Goal: Communication & Community: Answer question/provide support

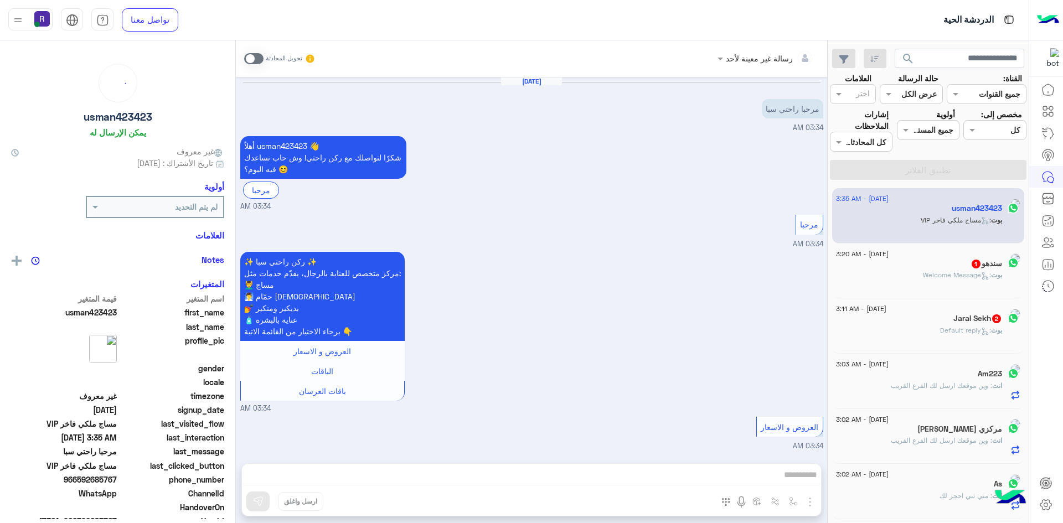
scroll to position [345, 0]
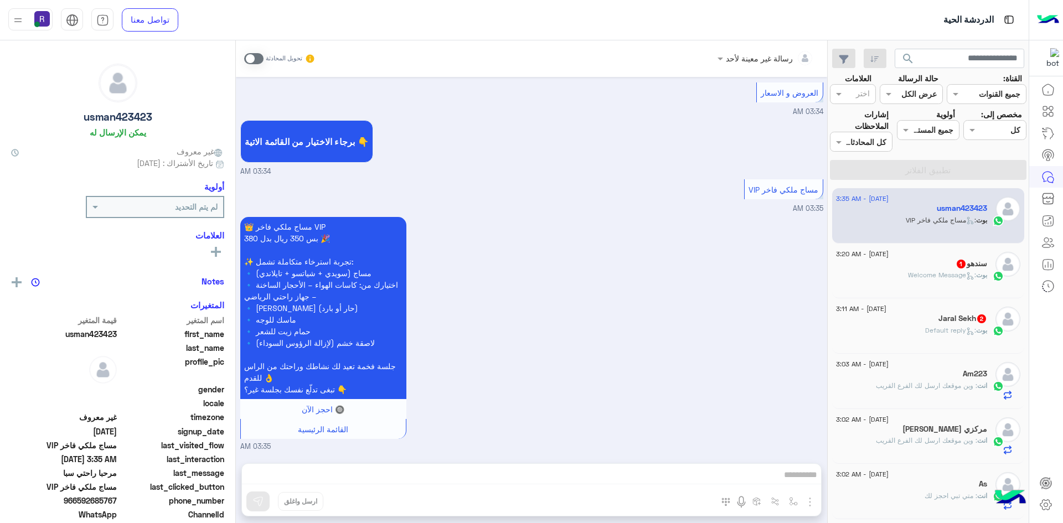
click at [945, 272] on span ": Welcome Message" at bounding box center [942, 275] width 68 height 8
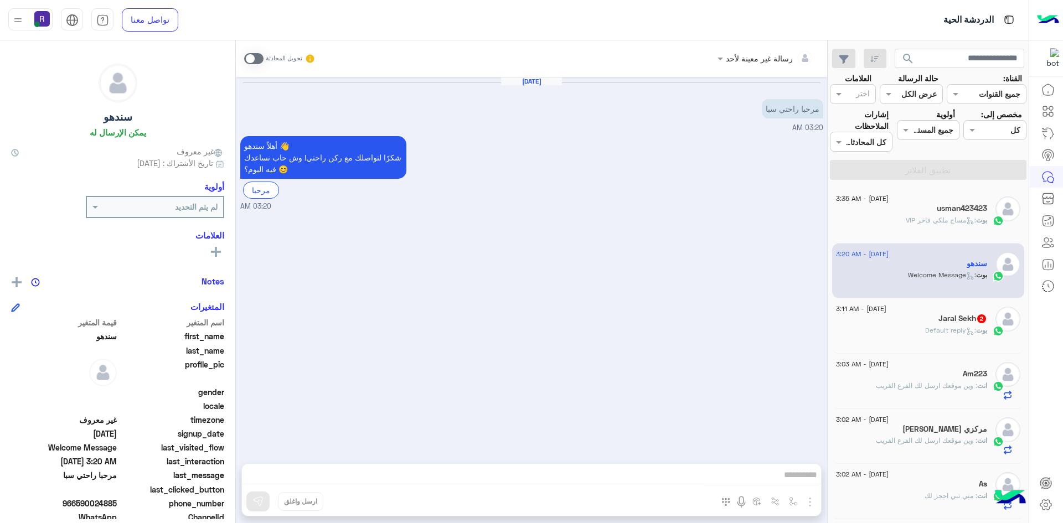
click at [956, 322] on h5 "Jaral Sekh 2" at bounding box center [962, 318] width 49 height 9
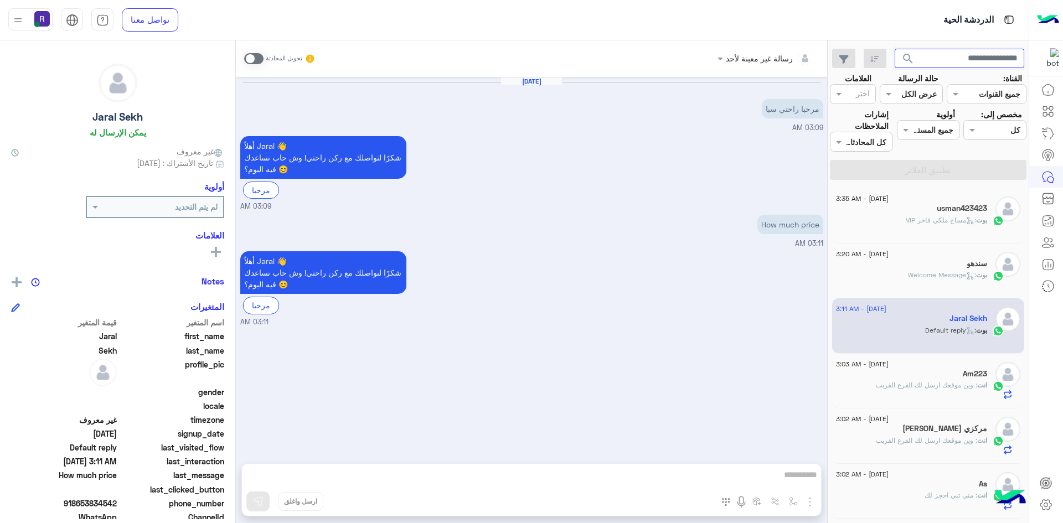
click at [956, 63] on input "text" at bounding box center [960, 59] width 130 height 20
type input "**********"
click at [949, 56] on input "**********" at bounding box center [960, 59] width 130 height 20
click at [995, 135] on input "text" at bounding box center [1007, 131] width 25 height 12
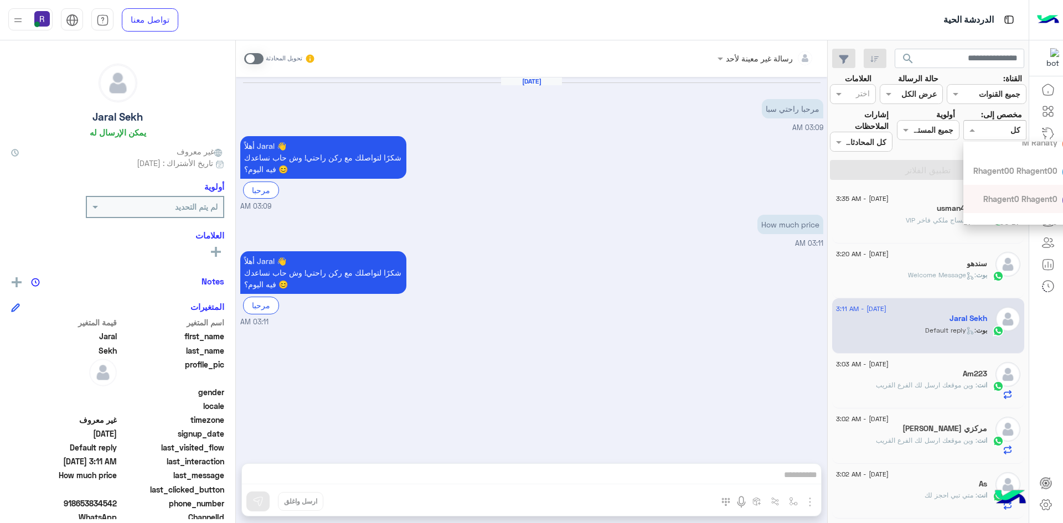
scroll to position [156, 0]
click at [1038, 212] on span "[PERSON_NAME]" at bounding box center [1027, 210] width 61 height 9
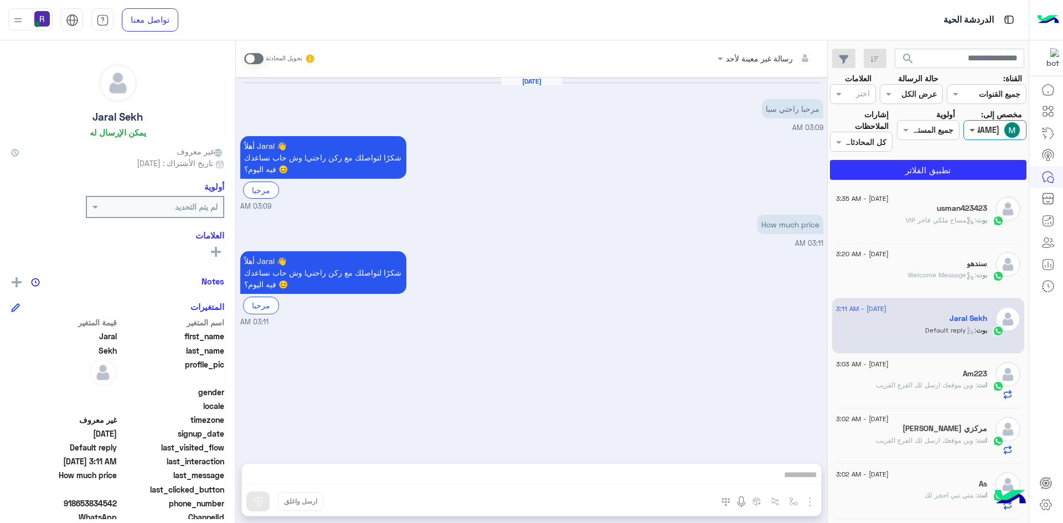
click at [973, 131] on span at bounding box center [971, 130] width 14 height 12
click at [998, 185] on div "غير معينة" at bounding box center [1027, 176] width 116 height 19
click at [968, 169] on button "تطبيق الفلاتر" at bounding box center [928, 170] width 197 height 20
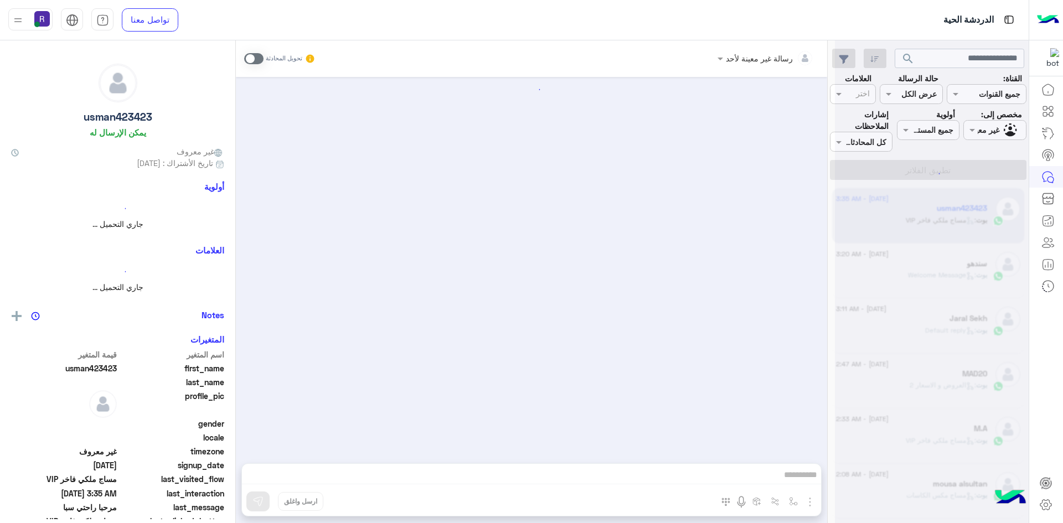
scroll to position [345, 0]
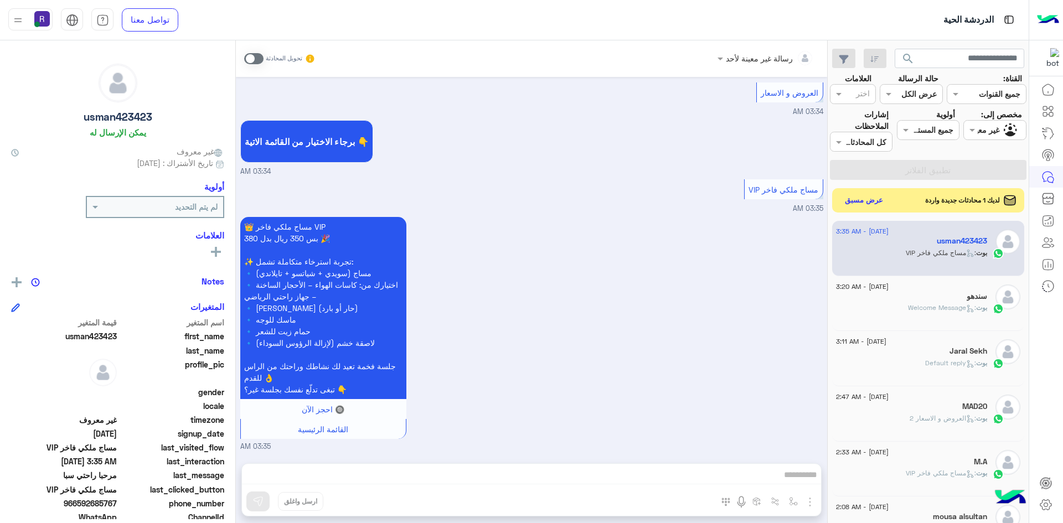
click at [858, 191] on div "لديك 1 محادثات جديدة واردة عرض مسبق" at bounding box center [928, 200] width 193 height 24
click at [858, 197] on button "عرض مسبق" at bounding box center [863, 200] width 47 height 15
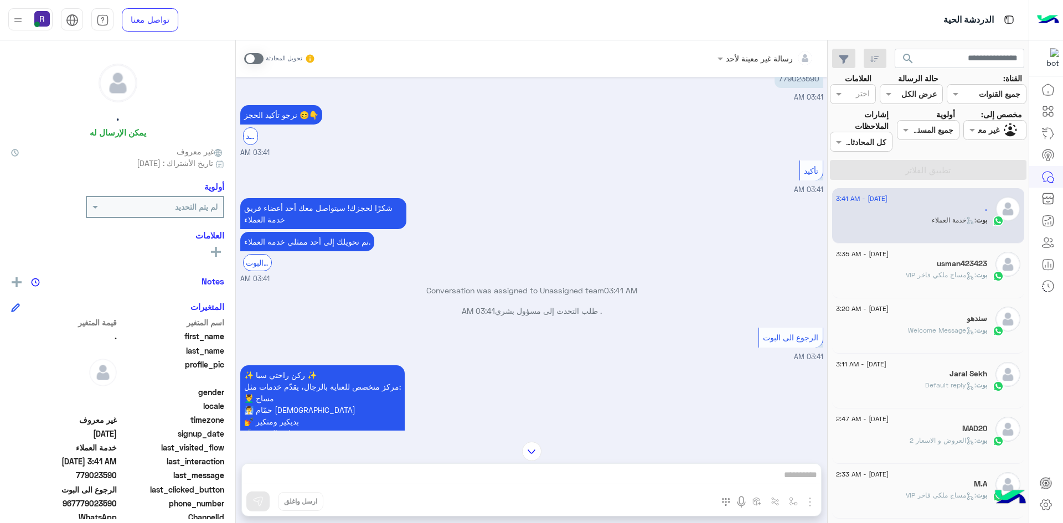
scroll to position [780, 0]
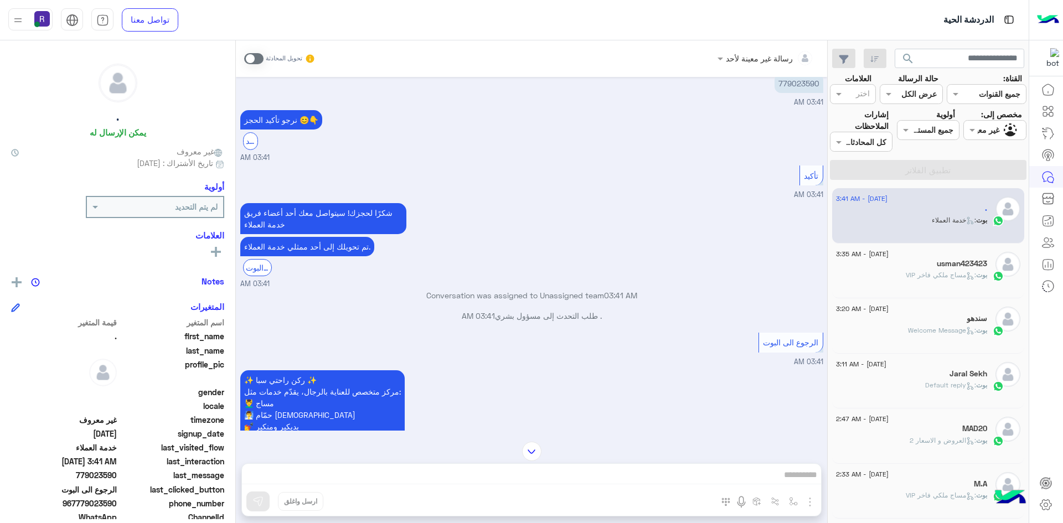
click at [248, 56] on span at bounding box center [253, 58] width 19 height 11
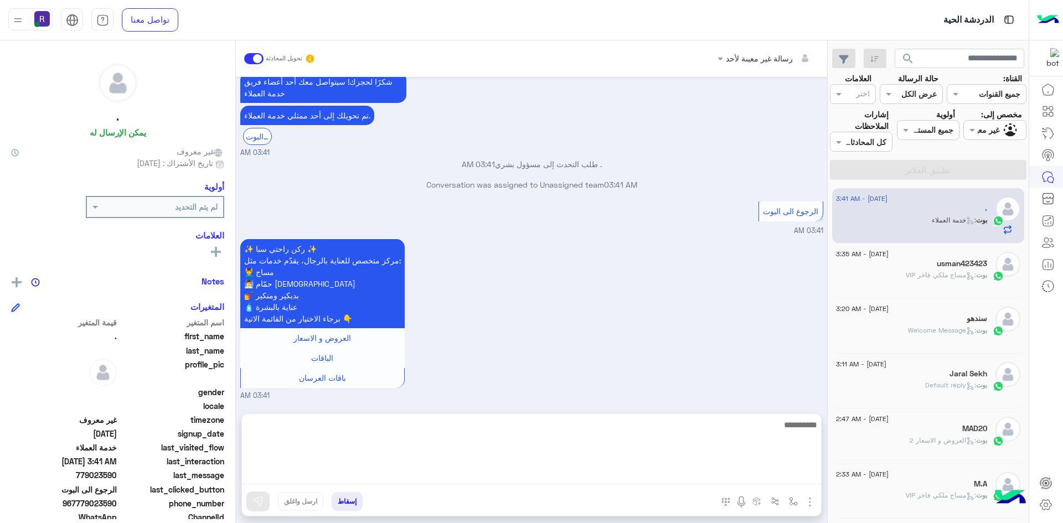
click at [505, 478] on textarea at bounding box center [531, 451] width 579 height 66
paste textarea "**********"
type textarea "**********"
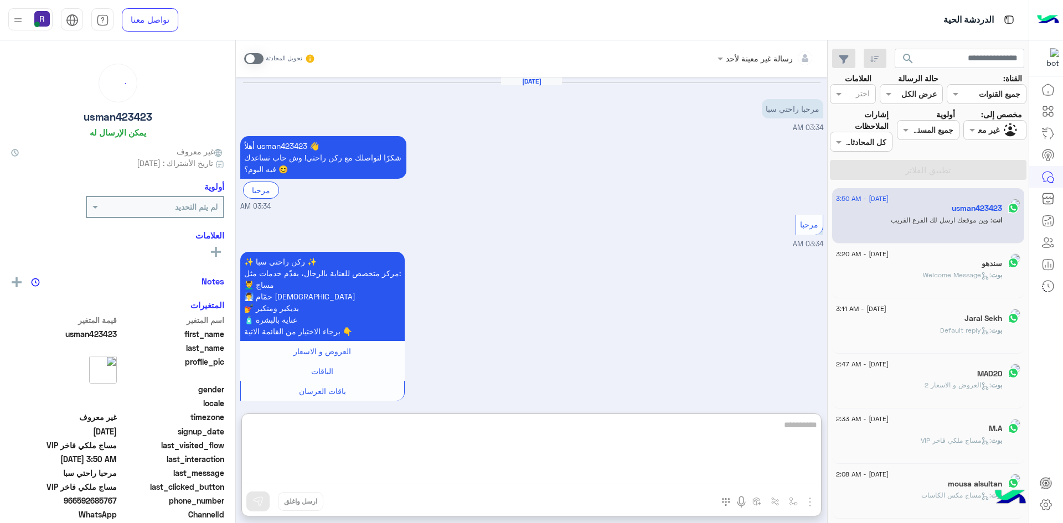
scroll to position [395, 0]
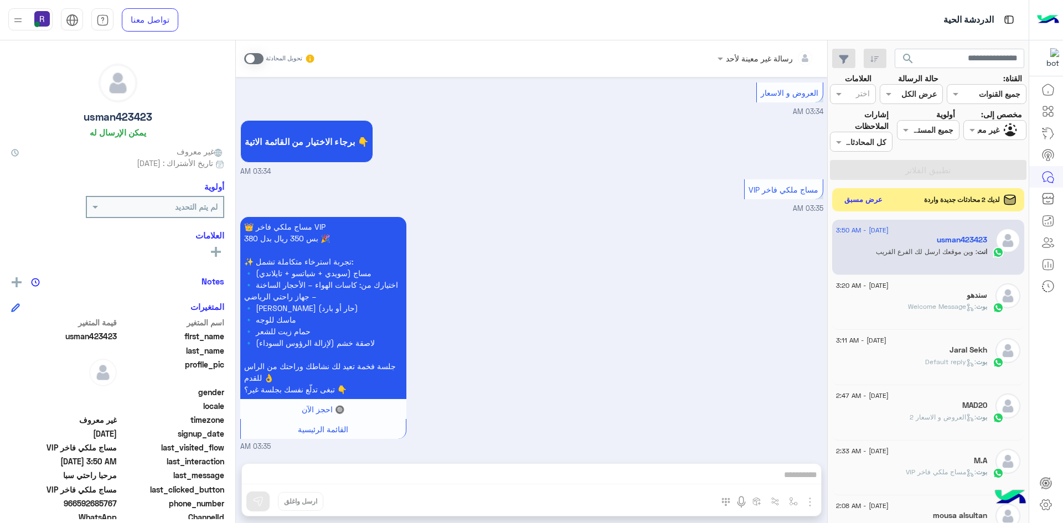
click at [885, 202] on button "عرض مسبق" at bounding box center [863, 200] width 47 height 15
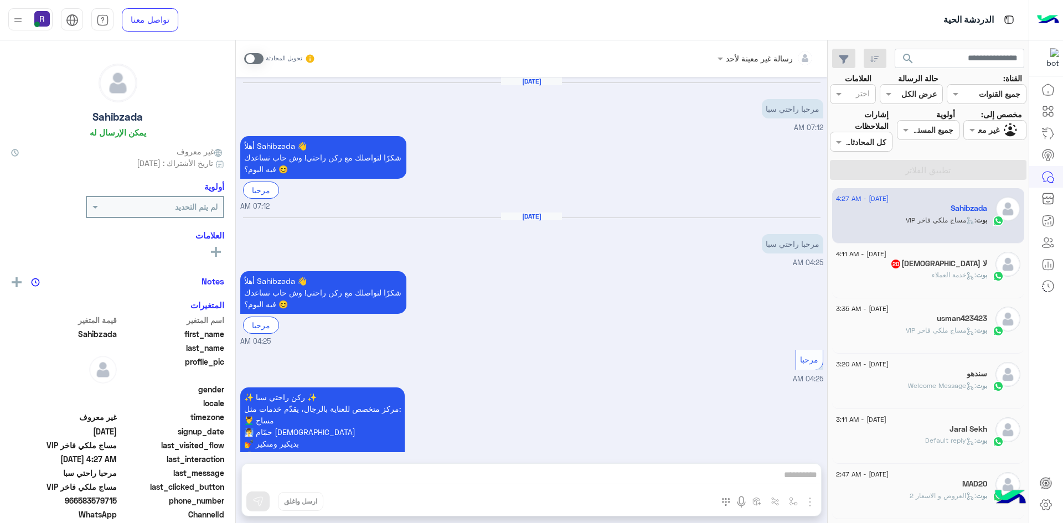
scroll to position [481, 0]
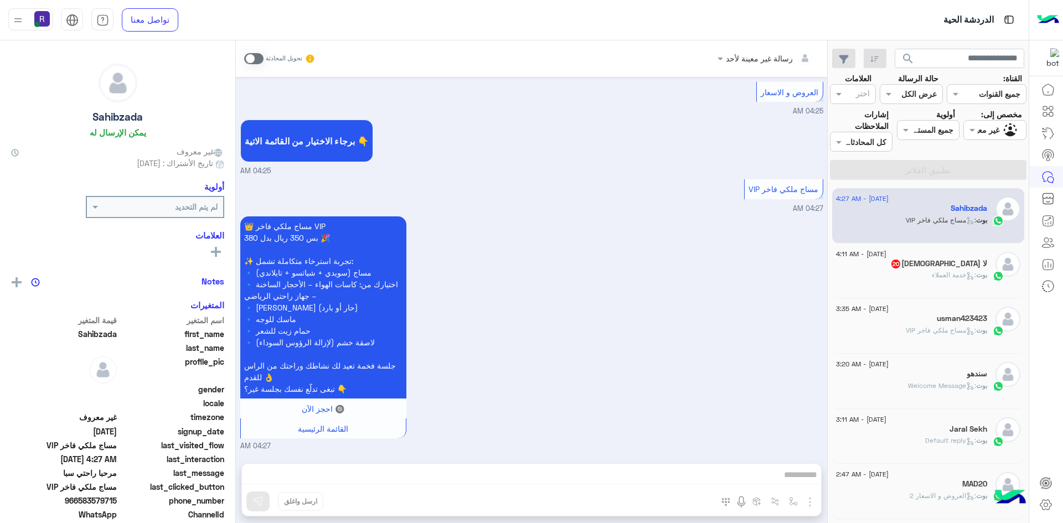
click at [900, 267] on span "20" at bounding box center [895, 264] width 9 height 9
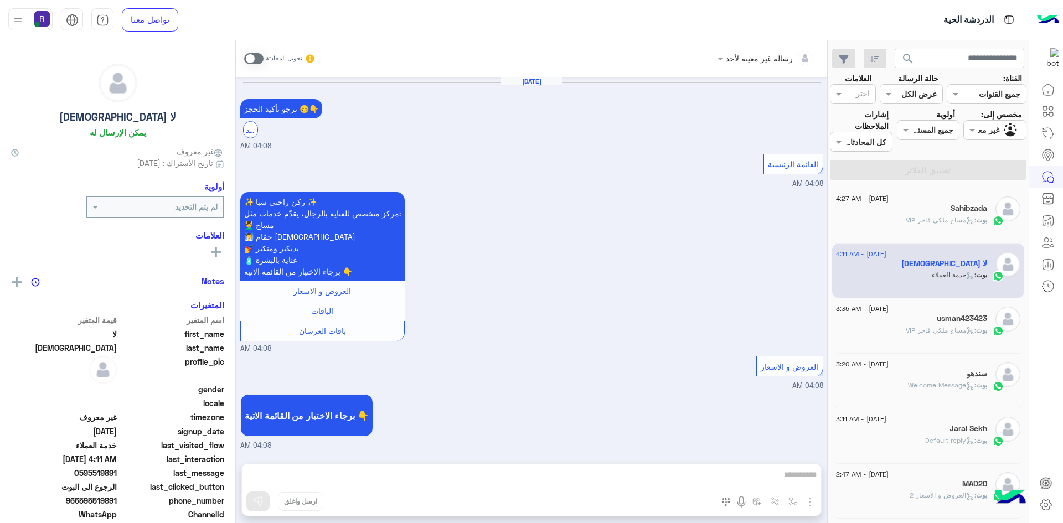
scroll to position [912, 0]
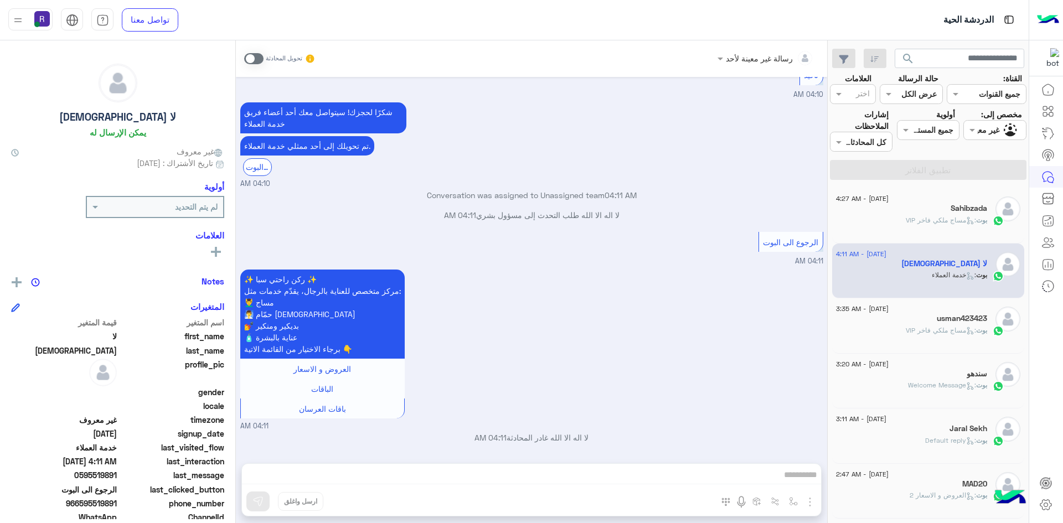
click at [255, 60] on span at bounding box center [253, 58] width 19 height 11
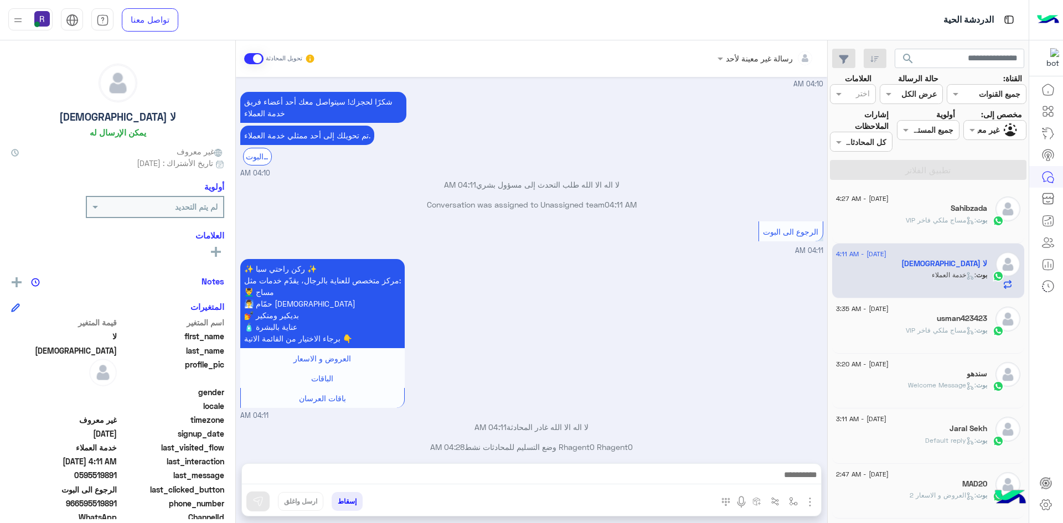
scroll to position [932, 0]
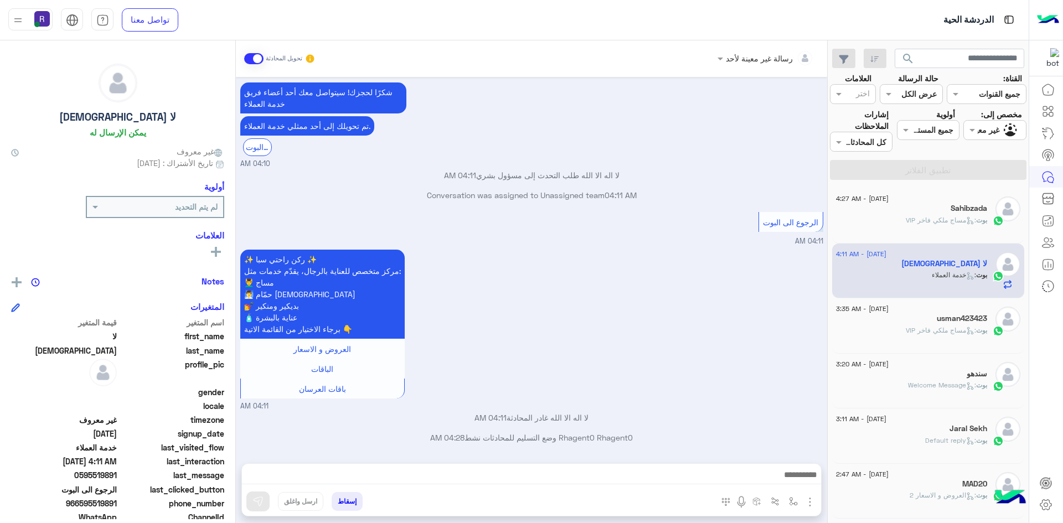
click at [705, 467] on div at bounding box center [531, 478] width 579 height 28
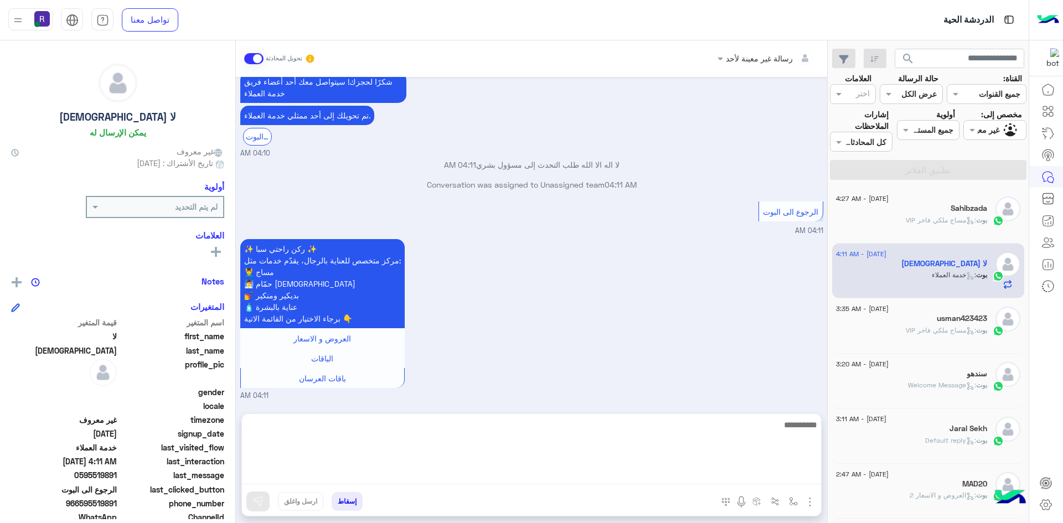
click at [705, 472] on textarea at bounding box center [531, 451] width 579 height 66
paste textarea "**********"
type textarea "**********"
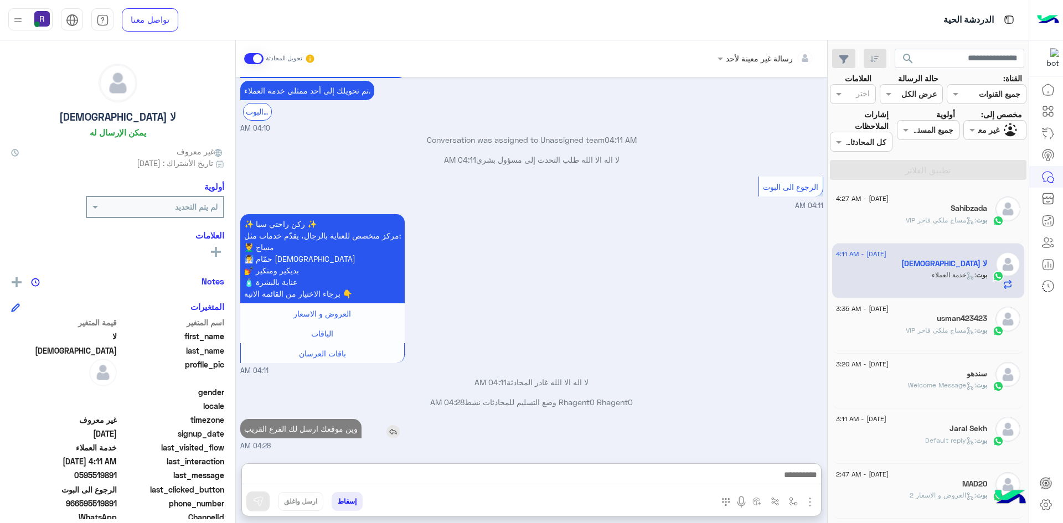
click at [330, 419] on p "وين موقعك ارسل لك الفرع القريب" at bounding box center [300, 428] width 121 height 19
click at [330, 378] on div "[DATE] نرجو تأكيد الحجز 😊👇 تأكيد 04:08 AM القائمة الرئيسية 04:08 AM ✨ ركن راحتي…" at bounding box center [531, 264] width 591 height 375
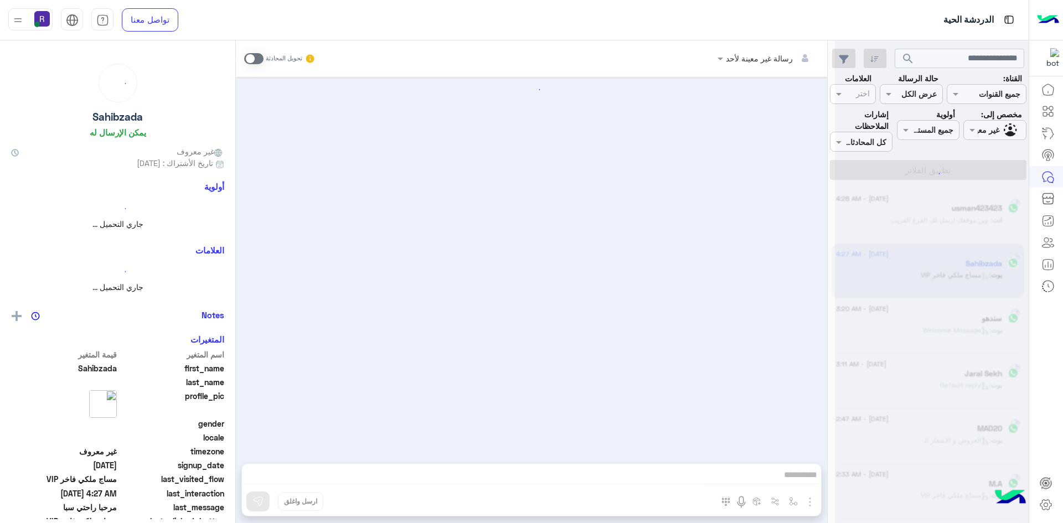
click at [327, 431] on div at bounding box center [531, 264] width 591 height 375
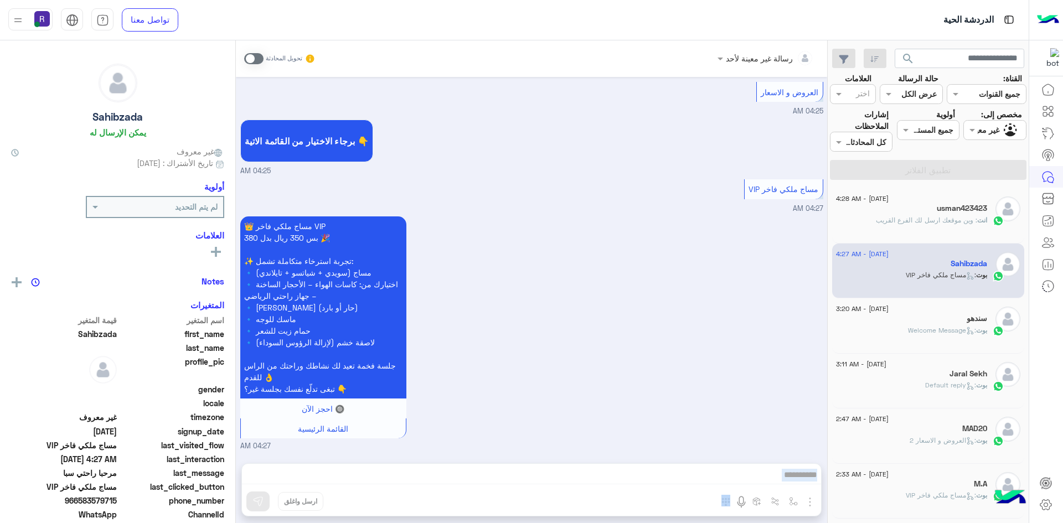
scroll to position [480, 0]
click at [976, 230] on div "انت : وين موقعك ارسل لك الفرع القريب" at bounding box center [911, 224] width 151 height 19
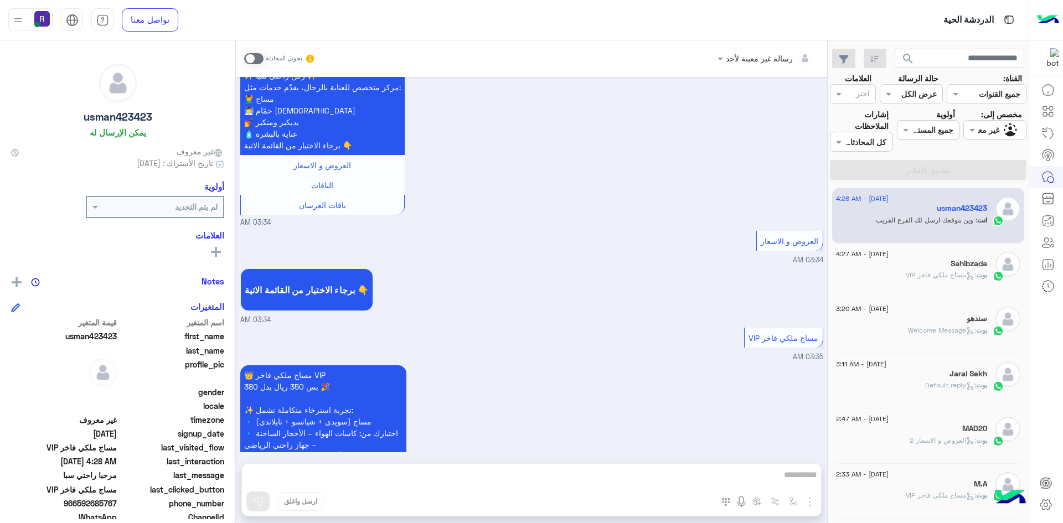
scroll to position [345, 0]
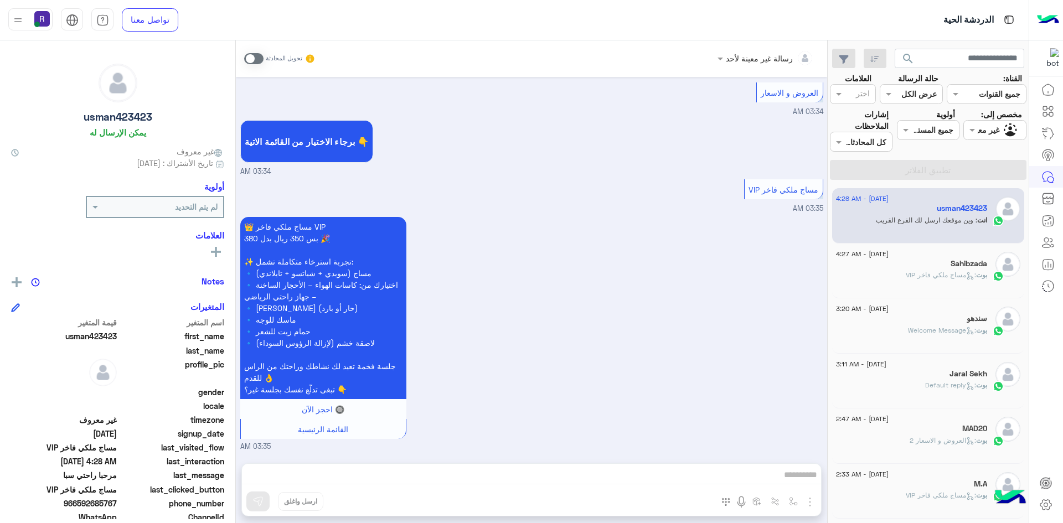
click at [969, 288] on div "بوت : مساج ملكي فاخر VIP" at bounding box center [911, 279] width 151 height 19
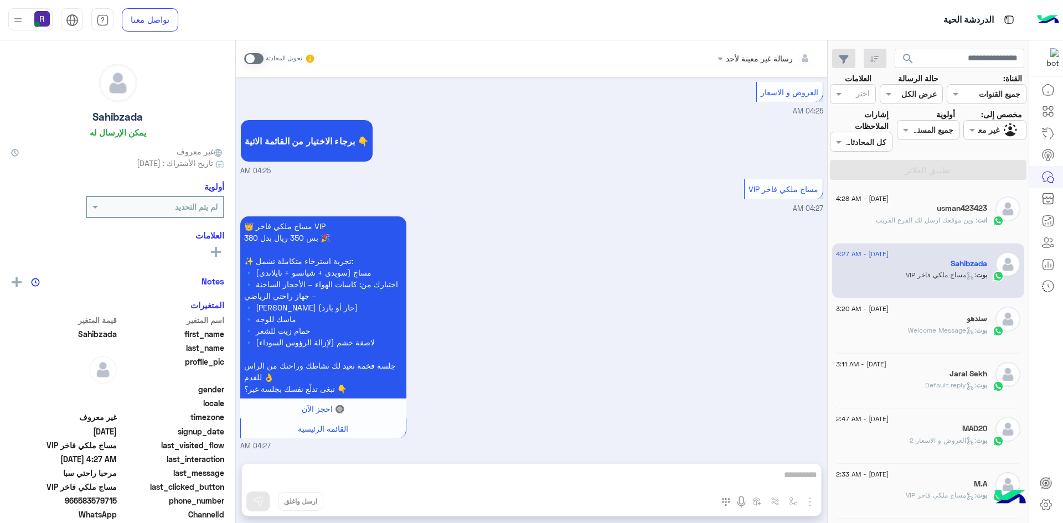
scroll to position [480, 0]
click at [920, 198] on div "[DATE] - 4:28 AM" at bounding box center [911, 200] width 151 height 7
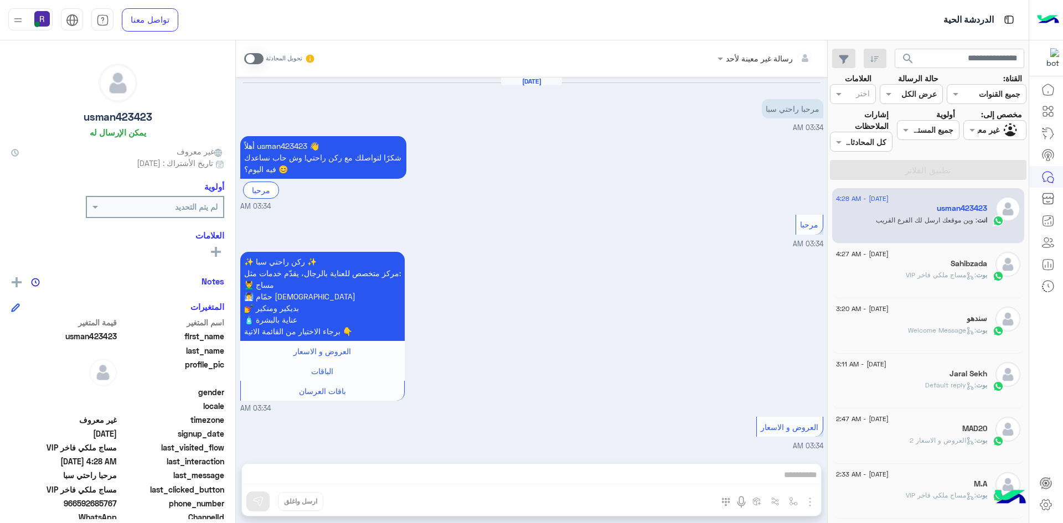
scroll to position [345, 0]
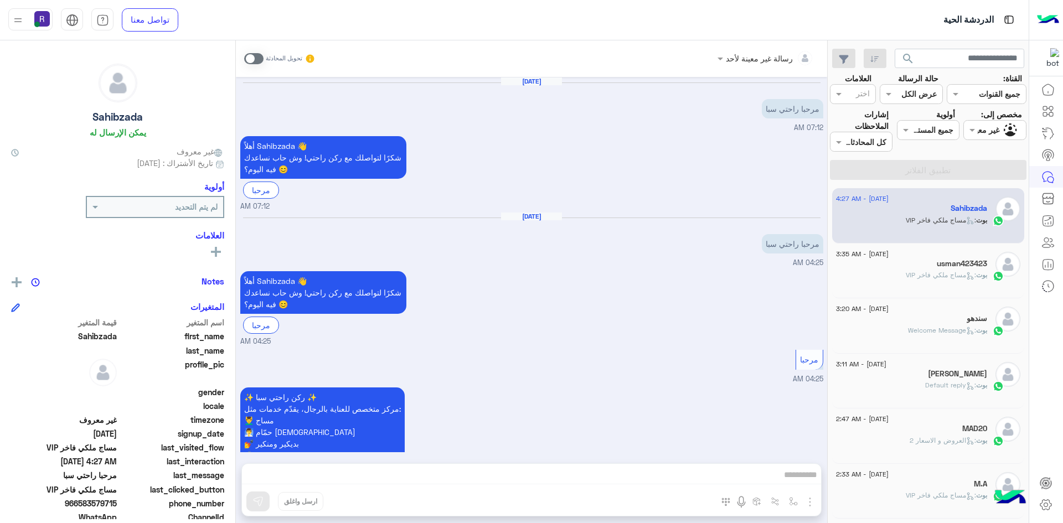
scroll to position [481, 0]
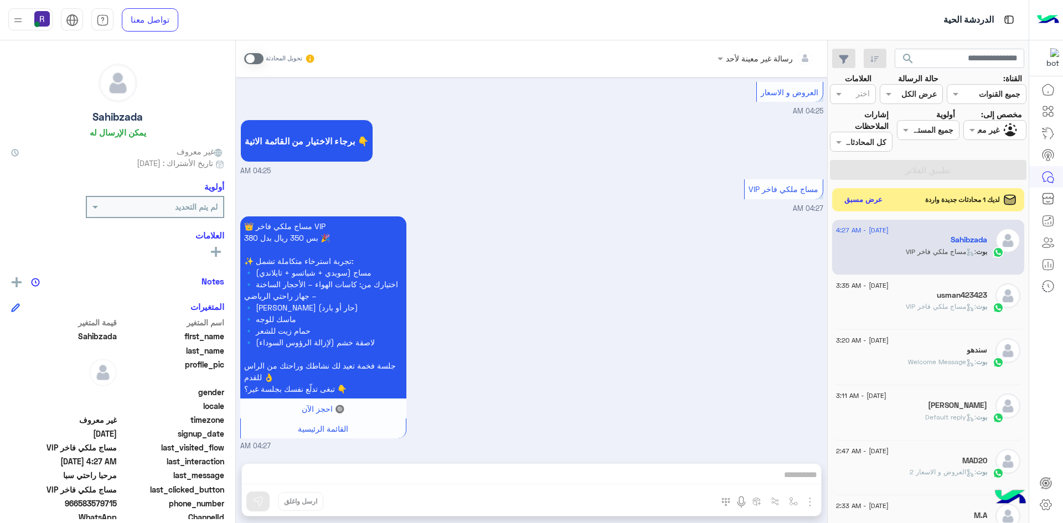
click at [870, 193] on button "عرض مسبق" at bounding box center [863, 200] width 47 height 15
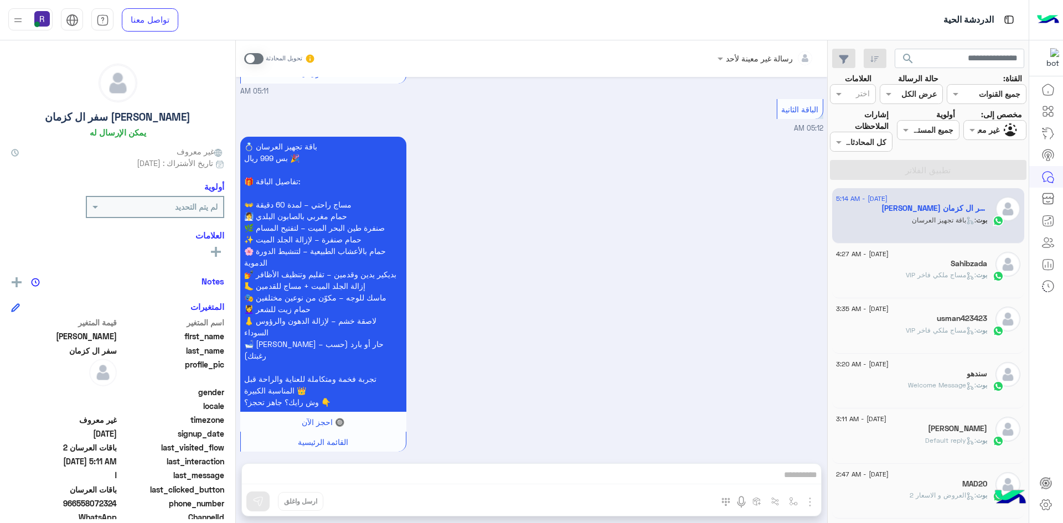
scroll to position [2062, 0]
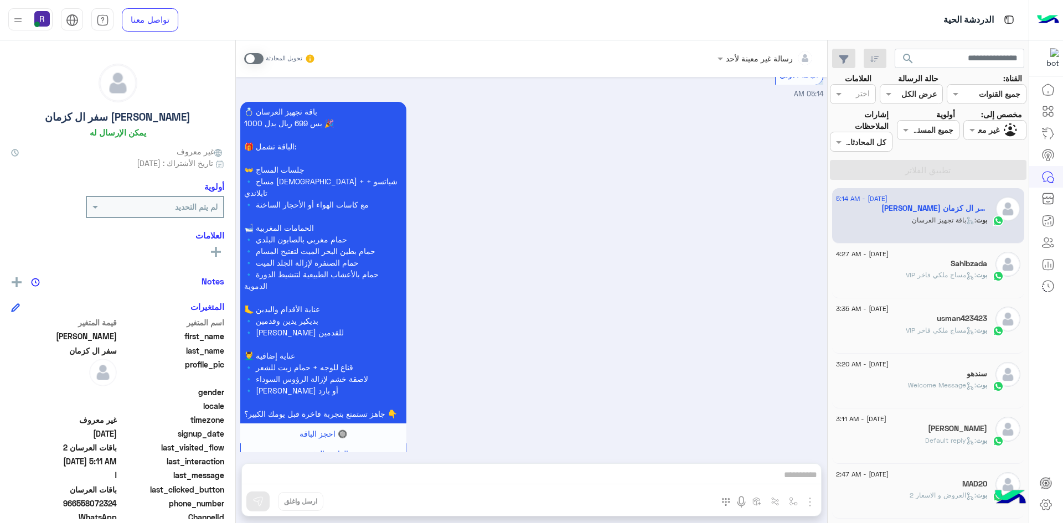
click at [936, 267] on div "Sahibzada" at bounding box center [911, 265] width 151 height 12
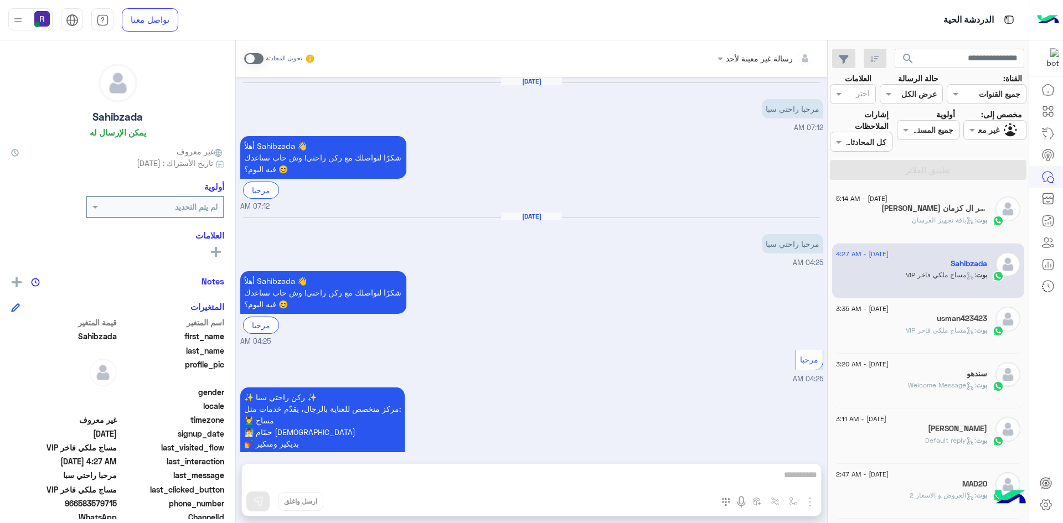
scroll to position [481, 0]
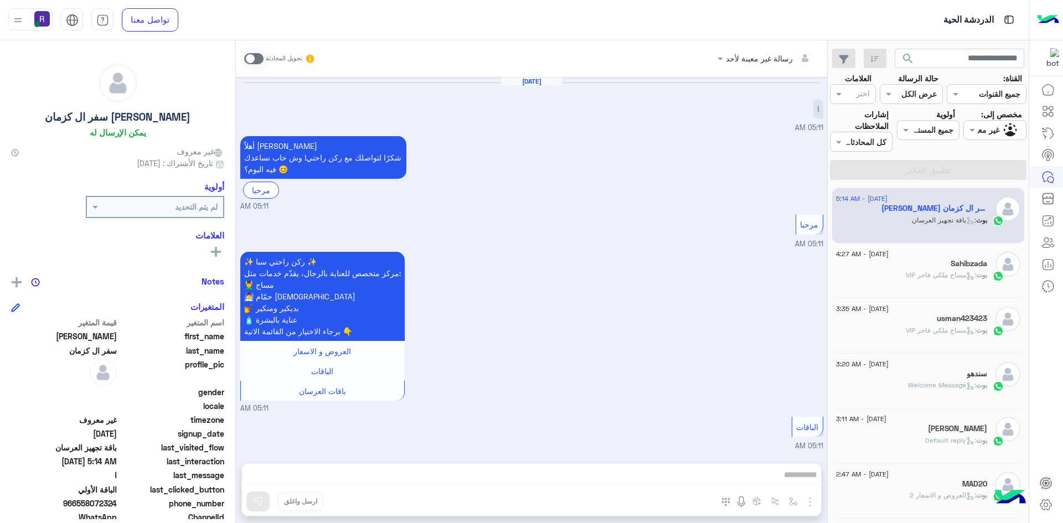
scroll to position [2062, 0]
